Goal: Use online tool/utility: Utilize a website feature to perform a specific function

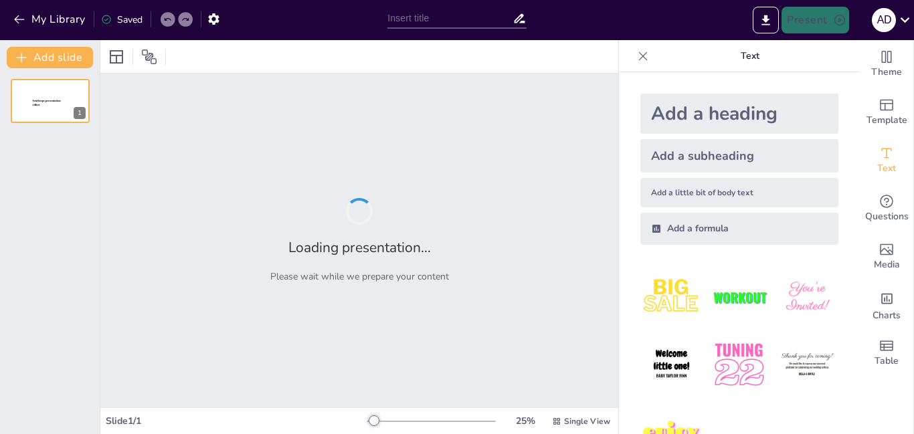
type input "Pengelolaan Kawasan Konservasi"
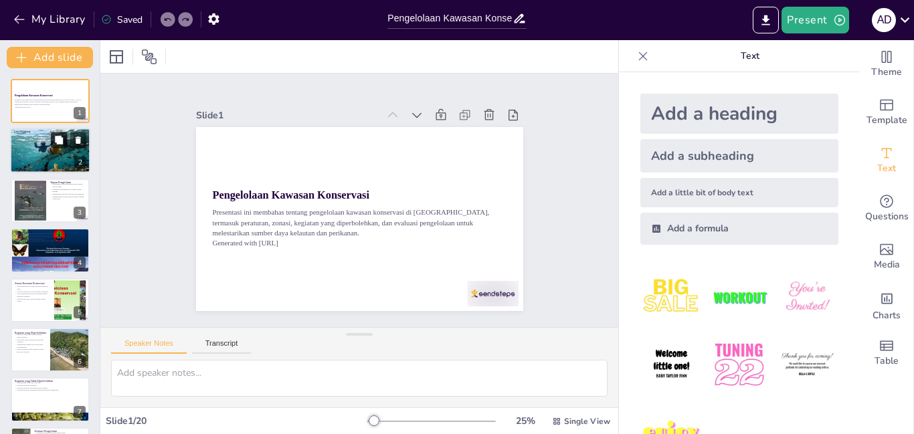
click at [56, 141] on icon at bounding box center [59, 140] width 8 height 8
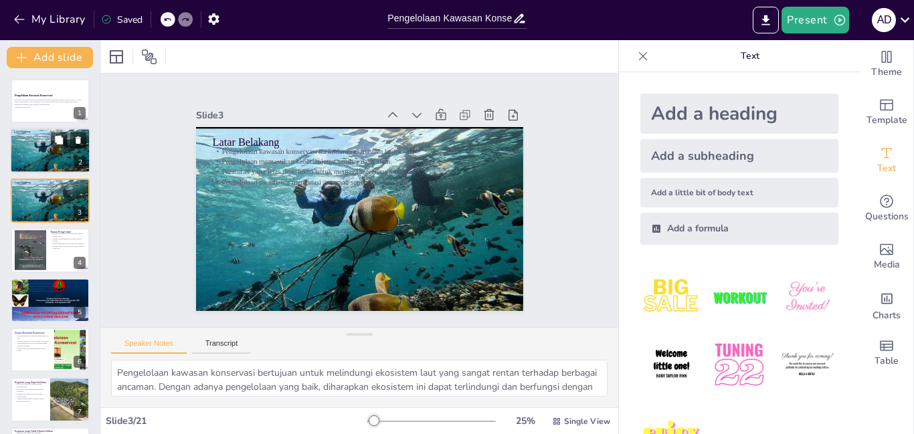
click at [27, 144] on div at bounding box center [50, 150] width 80 height 45
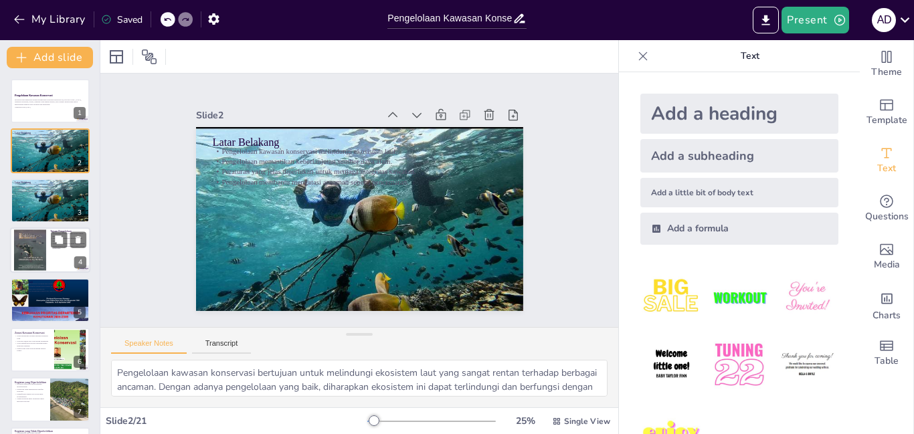
click at [39, 237] on div at bounding box center [30, 249] width 32 height 45
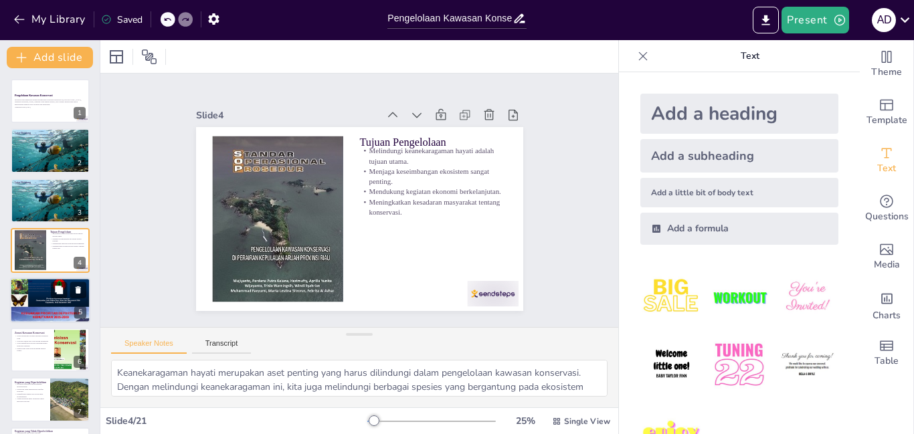
click at [43, 300] on div at bounding box center [50, 299] width 80 height 107
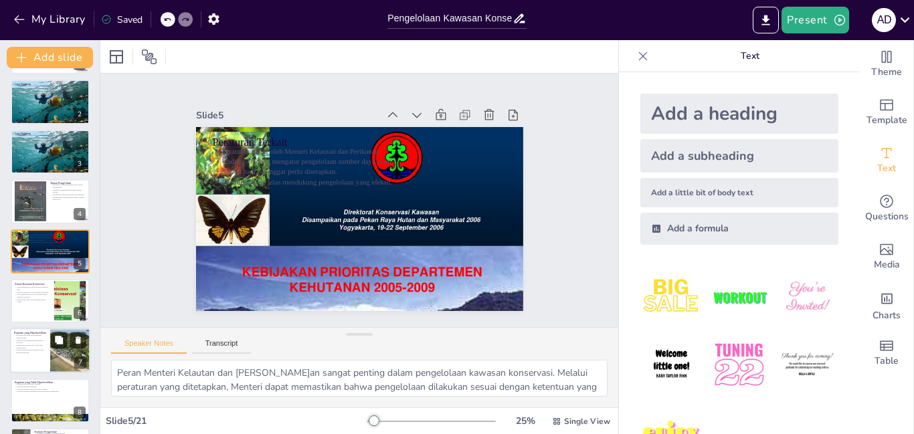
click at [38, 343] on p "Pariwisata alam memberikan manfaat ekonomi." at bounding box center [30, 341] width 32 height 5
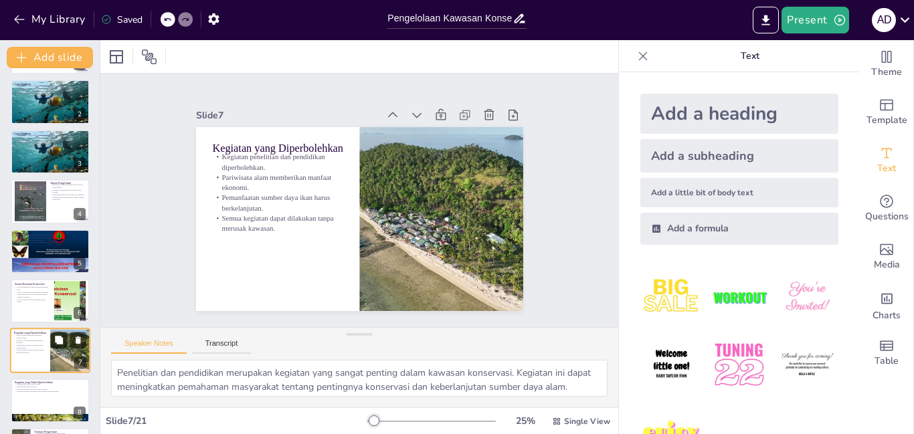
scroll to position [148, 0]
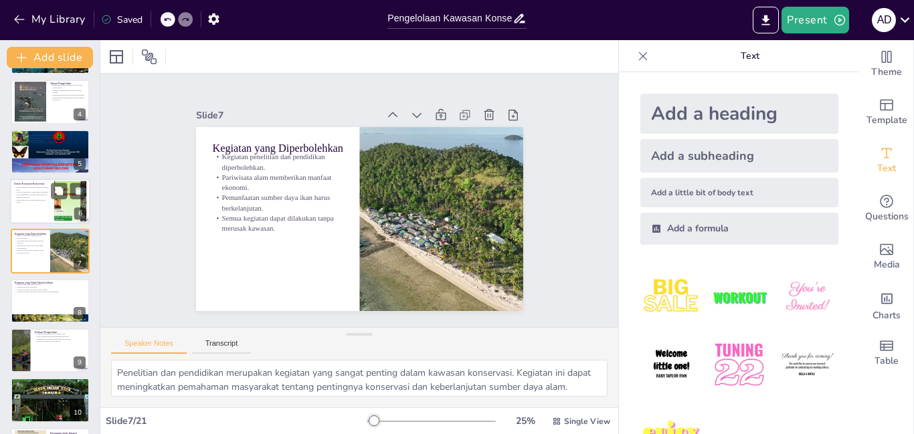
click at [34, 204] on div at bounding box center [50, 201] width 80 height 45
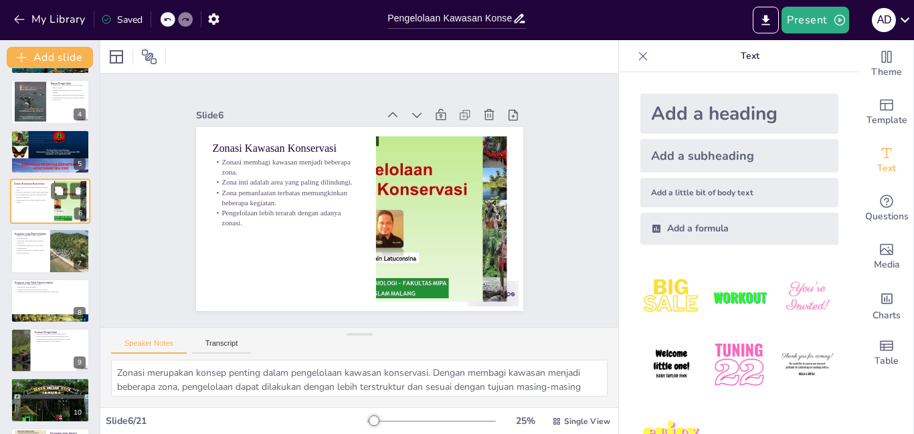
scroll to position [99, 0]
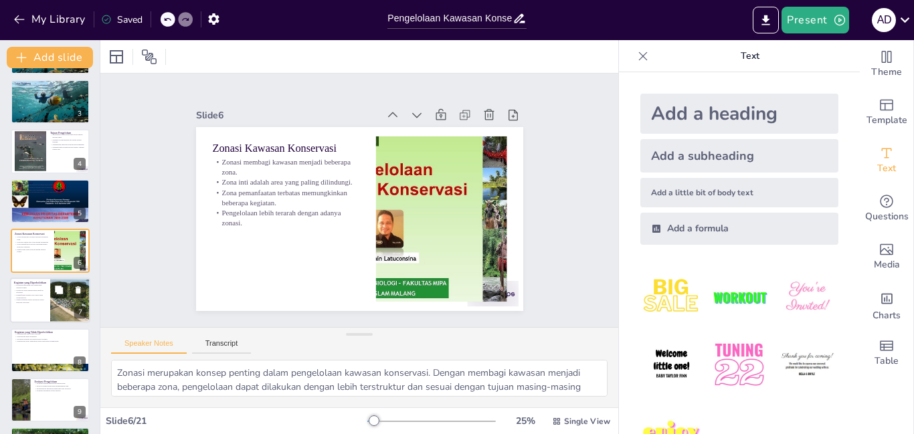
click at [33, 299] on p "Semua kegiatan dapat dilakukan tanpa merusak kawasan." at bounding box center [30, 301] width 32 height 5
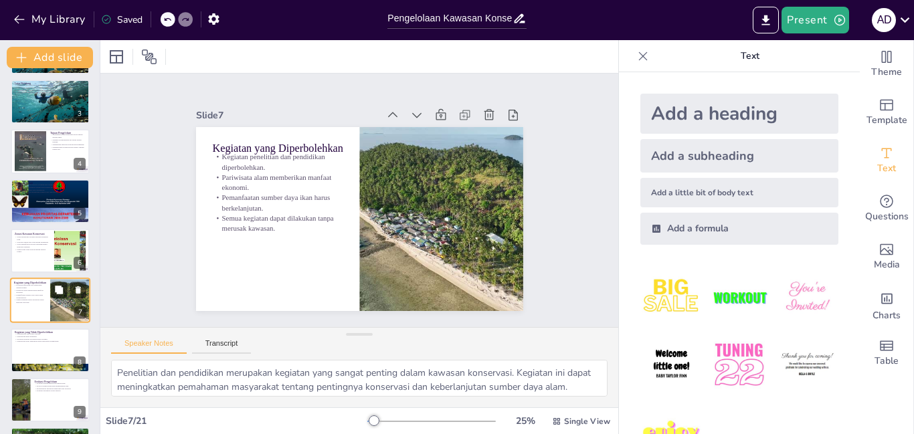
scroll to position [148, 0]
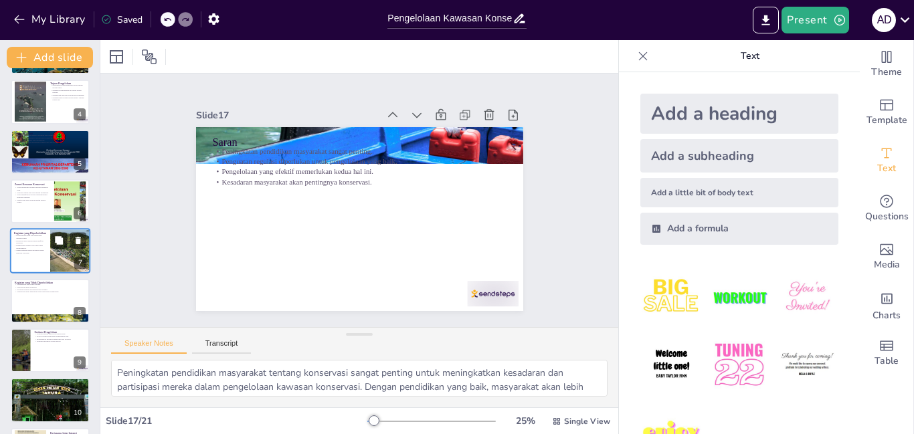
type textarea "Diskusi adalah cara yang baik untuk menggali permasalahan yang dihadapi dalam p…"
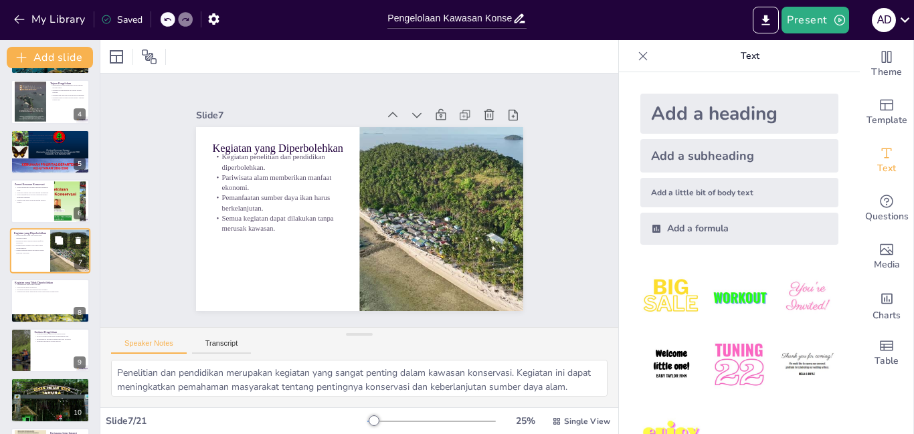
type textarea "Zonasi merupakan konsep penting dalam pengelolaan kawasan konservasi. Dengan me…"
